Goal: Task Accomplishment & Management: Manage account settings

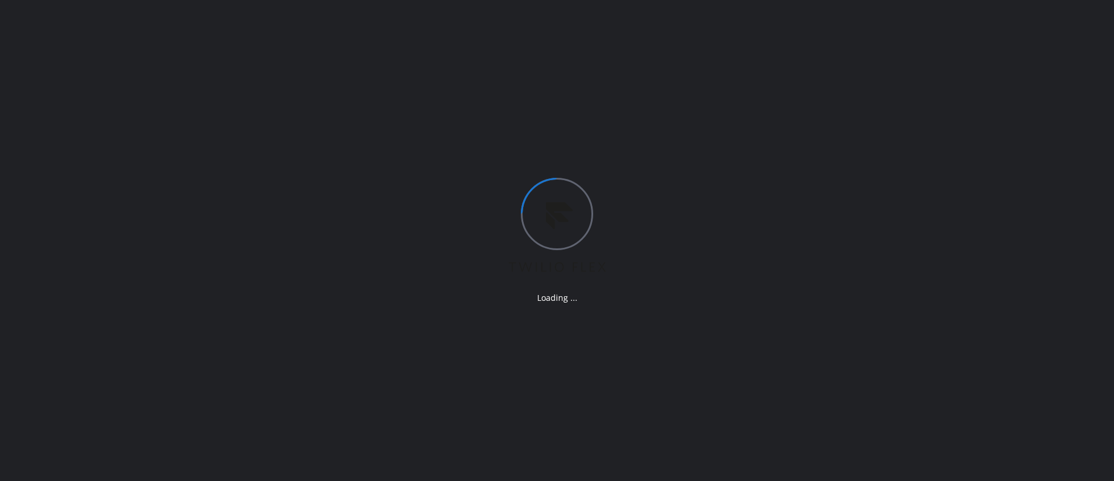
click at [95, 254] on div "Loading ..." at bounding box center [557, 240] width 1114 height 481
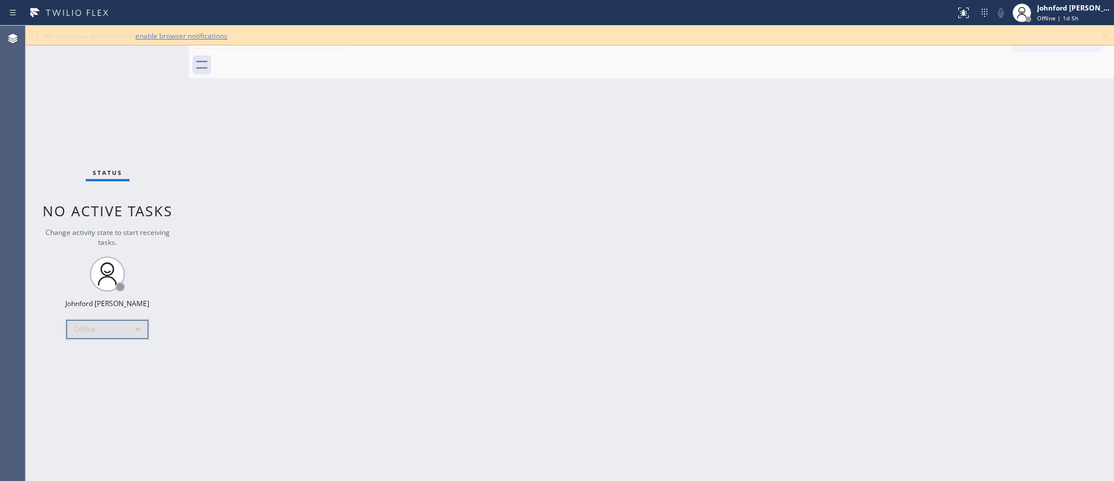
click at [107, 328] on div "Offline" at bounding box center [108, 329] width 82 height 19
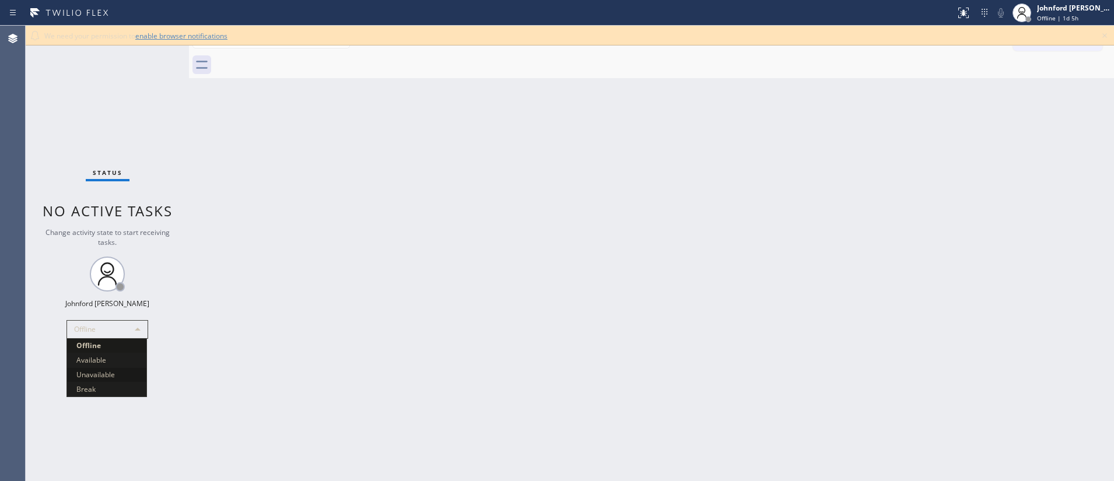
click at [99, 376] on li "Unavailable" at bounding box center [106, 375] width 79 height 14
click at [789, 118] on div "Back to Dashboard Change Sender ID Customers Technicians Select a contact Outbo…" at bounding box center [651, 254] width 925 height 456
click at [1102, 31] on icon at bounding box center [1105, 36] width 14 height 14
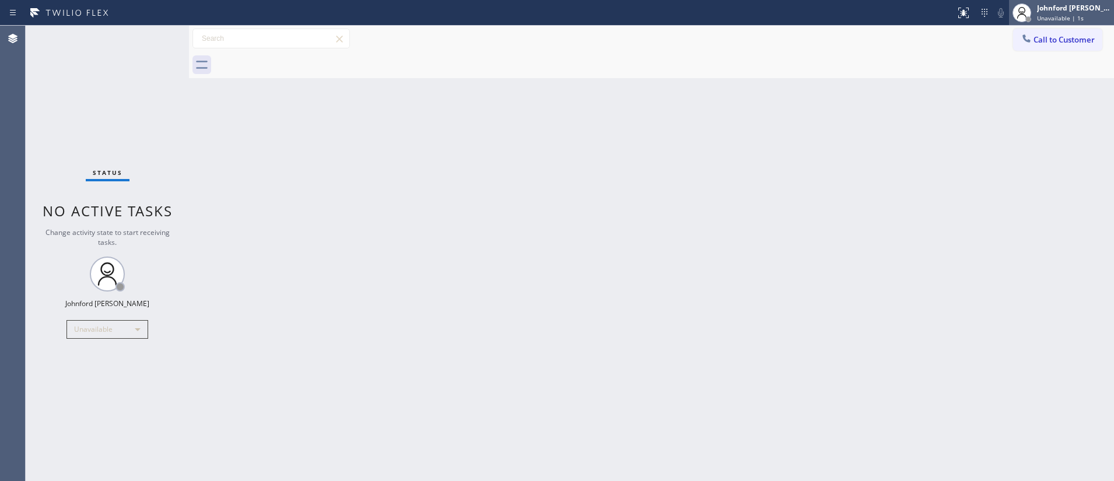
click at [1063, 12] on div "Johnford [PERSON_NAME]" at bounding box center [1074, 8] width 74 height 10
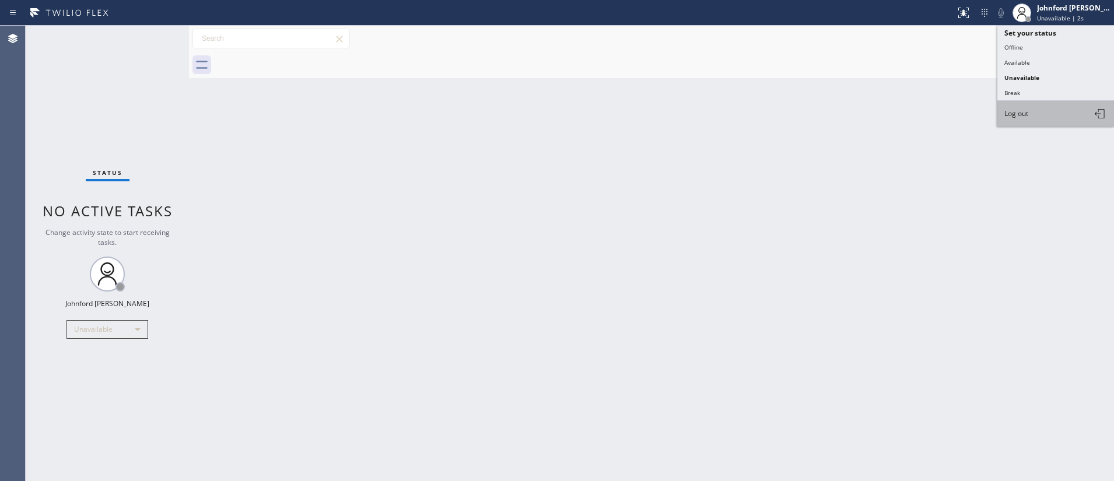
click at [1021, 116] on span "Log out" at bounding box center [1017, 114] width 24 height 10
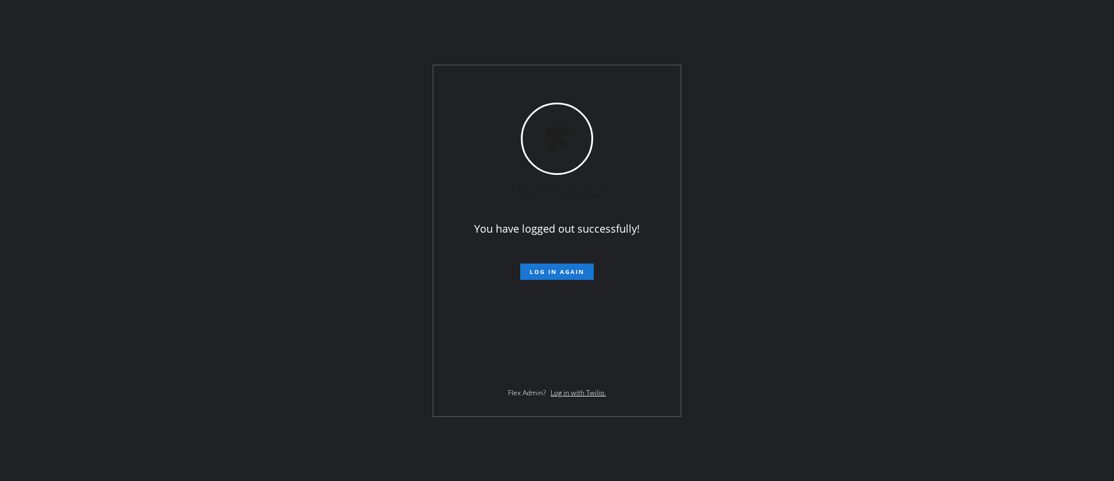
click at [125, 130] on div "You have logged out successfully! Log in again Flex Admin? Log in with Twilio." at bounding box center [557, 240] width 1114 height 481
click at [53, 197] on div "You have logged out successfully! Log in again Flex Admin? Log in with Twilio." at bounding box center [557, 240] width 1114 height 481
click at [773, 167] on div "You have logged out successfully! Log in again Flex Admin? Log in with Twilio." at bounding box center [557, 240] width 1114 height 481
